Goal: Task Accomplishment & Management: Use online tool/utility

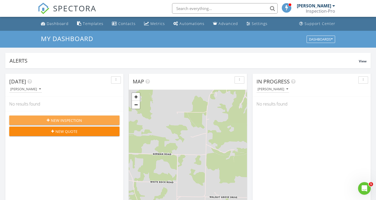
click at [73, 121] on span "New Inspection" at bounding box center [66, 121] width 31 height 6
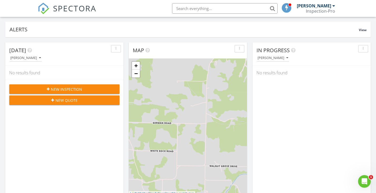
scroll to position [4, 0]
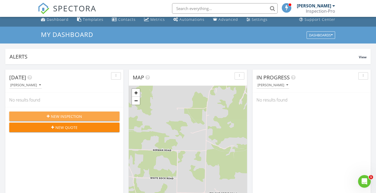
click at [82, 115] on div "New Inspection" at bounding box center [64, 117] width 102 height 6
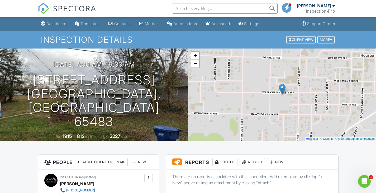
click at [281, 164] on div "New" at bounding box center [276, 162] width 19 height 8
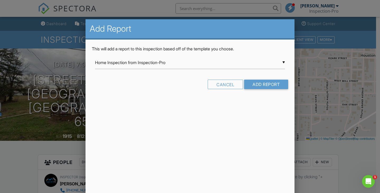
click at [204, 63] on input "Home Inspection from Inspection-Pro" at bounding box center [190, 62] width 190 height 13
click at [175, 62] on span "Home Inspection from Inspection-Pro" at bounding box center [190, 62] width 190 height 13
click at [263, 85] on input "Add Report" at bounding box center [266, 84] width 44 height 9
